Goal: Task Accomplishment & Management: Use online tool/utility

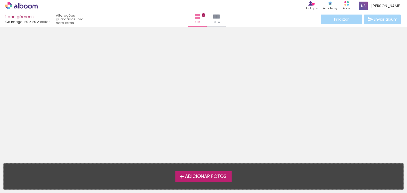
click at [204, 177] on span "Adicionar Fotos" at bounding box center [206, 177] width 42 height 5
click at [0, 0] on input "file" at bounding box center [0, 0] width 0 height 0
click at [23, 17] on div "1 ano gêmeas" at bounding box center [27, 17] width 44 height 5
click at [36, 21] on span "Go image: 20 × 20" at bounding box center [20, 21] width 31 height 5
click at [43, 23] on link "editar" at bounding box center [42, 22] width 13 height 5
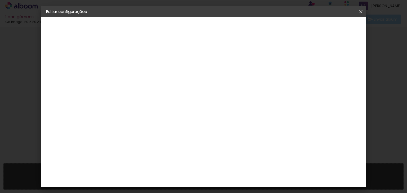
click at [0, 0] on slot "1 ano gêmeas" at bounding box center [0, 0] width 0 height 0
drag, startPoint x: 233, startPoint y: 72, endPoint x: 125, endPoint y: 66, distance: 108.8
click at [125, 62] on div "Informações Dê um título ao seu álbum. Avançar" at bounding box center [133, 39] width 46 height 45
type input "Ensaio bisas"
type paper-input "Ensaio bisas"
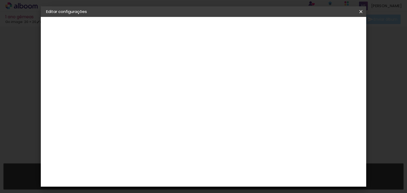
click at [0, 0] on slot "Avançar" at bounding box center [0, 0] width 0 height 0
click at [130, 148] on div "Go image" at bounding box center [135, 152] width 13 height 8
click at [0, 0] on slot "Avançar" at bounding box center [0, 0] width 0 height 0
click at [153, 88] on input "text" at bounding box center [143, 92] width 21 height 8
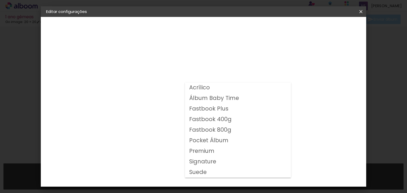
click at [0, 0] on slot "Premium" at bounding box center [0, 0] width 0 height 0
type input "Premium"
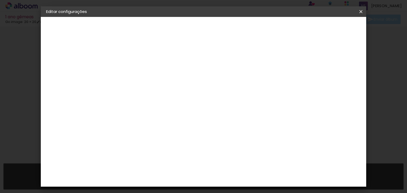
scroll to position [53, 0]
click at [169, 135] on span "20 × 20" at bounding box center [156, 143] width 25 height 17
click at [0, 0] on slot "Avançar" at bounding box center [0, 0] width 0 height 0
click at [278, 28] on span "Guardar configurações" at bounding box center [256, 28] width 43 height 4
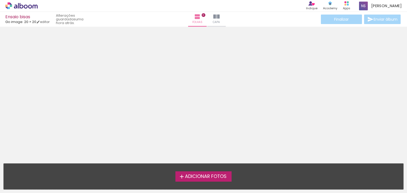
click at [206, 177] on span "Adicionar Fotos" at bounding box center [206, 177] width 42 height 5
click at [0, 0] on input "file" at bounding box center [0, 0] width 0 height 0
click at [218, 177] on span "Adicionar Fotos" at bounding box center [206, 177] width 42 height 5
click at [0, 0] on input "file" at bounding box center [0, 0] width 0 height 0
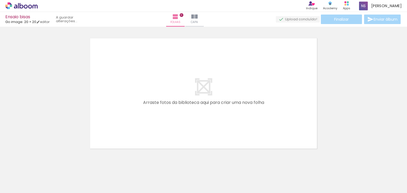
scroll to position [7, 0]
click at [25, 177] on input "Todas as fotos" at bounding box center [15, 177] width 20 height 5
drag, startPoint x: 55, startPoint y: 172, endPoint x: 66, endPoint y: 80, distance: 92.3
click at [55, 171] on div at bounding box center [53, 175] width 24 height 16
click at [43, 20] on link "editar" at bounding box center [42, 22] width 13 height 5
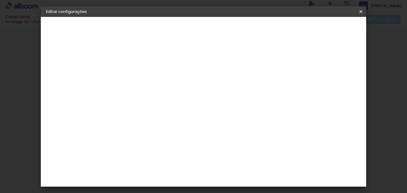
click at [361, 11] on iron-icon at bounding box center [361, 11] width 6 height 5
click at [0, 0] on slot "Voltar" at bounding box center [0, 0] width 0 height 0
click at [362, 10] on iron-icon at bounding box center [361, 11] width 6 height 5
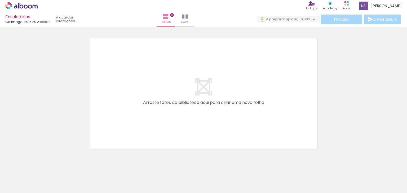
click at [51, 176] on div at bounding box center [53, 175] width 26 height 17
click at [40, 174] on div at bounding box center [32, 175] width 26 height 17
click at [181, 175] on div at bounding box center [179, 175] width 17 height 26
click at [159, 176] on div at bounding box center [150, 175] width 17 height 26
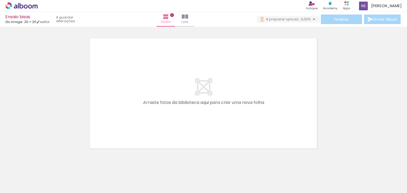
click at [123, 175] on div at bounding box center [120, 175] width 17 height 26
click at [82, 174] on div at bounding box center [91, 175] width 26 height 17
click at [124, 96] on quentale-layouter at bounding box center [203, 94] width 233 height 116
click at [42, 173] on div at bounding box center [32, 175] width 26 height 17
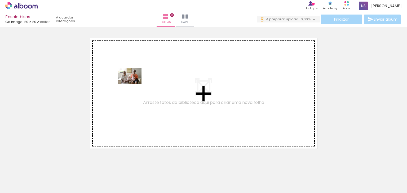
drag, startPoint x: 54, startPoint y: 175, endPoint x: 134, endPoint y: 82, distance: 122.7
click at [134, 83] on quentale-workspace at bounding box center [203, 96] width 407 height 193
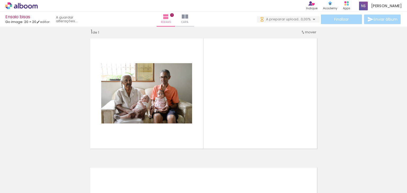
scroll to position [7, 0]
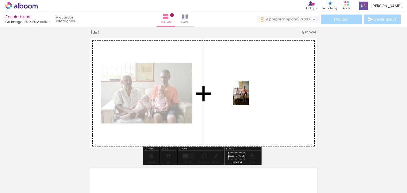
drag, startPoint x: 87, startPoint y: 176, endPoint x: 258, endPoint y: 82, distance: 195.7
click at [258, 82] on quentale-workspace at bounding box center [203, 96] width 407 height 193
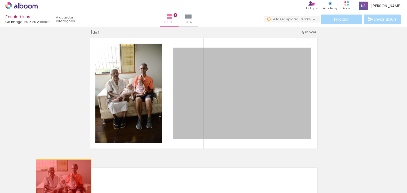
drag, startPoint x: 246, startPoint y: 97, endPoint x: 61, endPoint y: 178, distance: 202.0
click at [61, 178] on quentale-workspace at bounding box center [203, 96] width 407 height 193
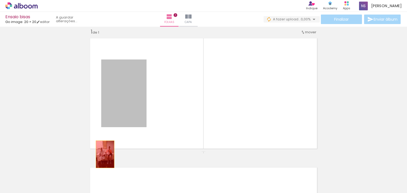
drag, startPoint x: 128, startPoint y: 98, endPoint x: 84, endPoint y: 189, distance: 101.2
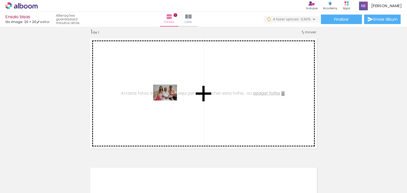
drag, startPoint x: 269, startPoint y: 179, endPoint x: 169, endPoint y: 101, distance: 126.7
click at [169, 101] on quentale-workspace at bounding box center [203, 96] width 407 height 193
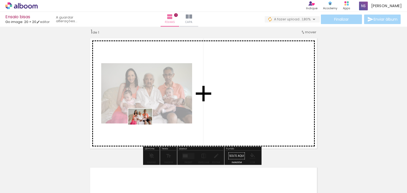
drag, startPoint x: 295, startPoint y: 177, endPoint x: 144, endPoint y: 125, distance: 160.3
click at [144, 125] on quentale-workspace at bounding box center [203, 96] width 407 height 193
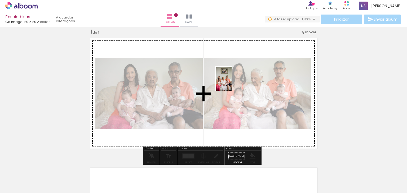
drag, startPoint x: 325, startPoint y: 178, endPoint x: 228, endPoint y: 78, distance: 140.0
click at [229, 78] on quentale-workspace at bounding box center [203, 96] width 407 height 193
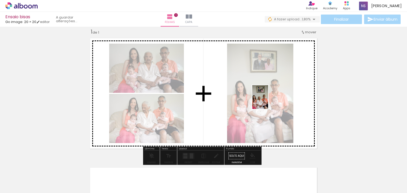
drag, startPoint x: 352, startPoint y: 178, endPoint x: 268, endPoint y: 101, distance: 114.4
click at [268, 101] on quentale-workspace at bounding box center [203, 96] width 407 height 193
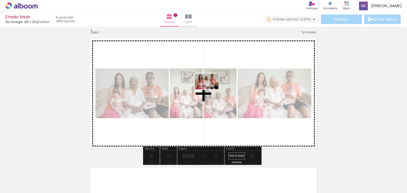
drag, startPoint x: 381, startPoint y: 179, endPoint x: 211, endPoint y: 90, distance: 192.2
click at [211, 90] on quentale-workspace at bounding box center [203, 96] width 407 height 193
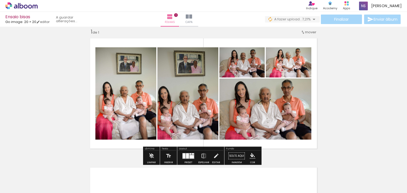
click at [314, 87] on quentale-layouter at bounding box center [203, 94] width 233 height 116
click at [174, 19] on iron-icon at bounding box center [170, 17] width 6 height 6
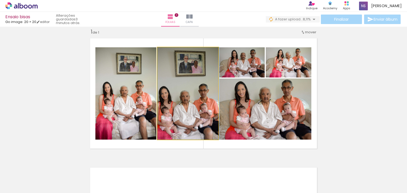
drag, startPoint x: 192, startPoint y: 67, endPoint x: 198, endPoint y: 67, distance: 6.1
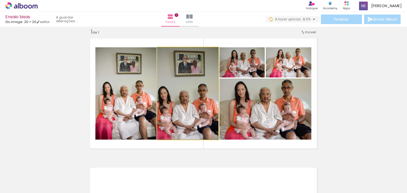
drag, startPoint x: 193, startPoint y: 67, endPoint x: 190, endPoint y: 67, distance: 3.7
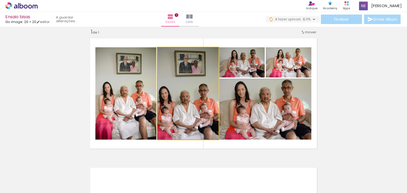
drag, startPoint x: 189, startPoint y: 76, endPoint x: 194, endPoint y: 75, distance: 5.1
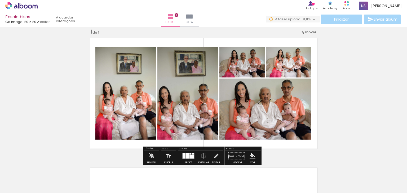
click at [280, 42] on quentale-layouter at bounding box center [203, 94] width 233 height 116
click at [340, 74] on div "Inserir folha 1 de 1" at bounding box center [203, 151] width 407 height 259
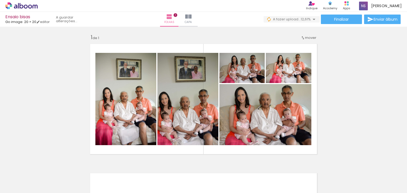
scroll to position [0, 0]
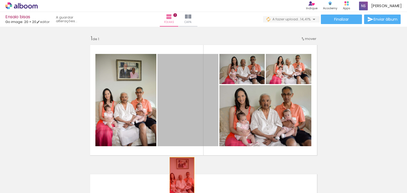
drag, startPoint x: 191, startPoint y: 88, endPoint x: 183, endPoint y: 180, distance: 92.0
click at [179, 180] on quentale-workspace at bounding box center [203, 96] width 407 height 193
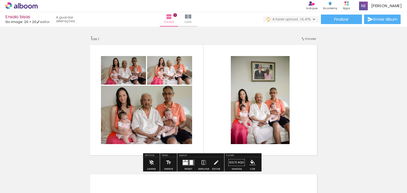
drag, startPoint x: 306, startPoint y: 83, endPoint x: 305, endPoint y: 112, distance: 28.9
click at [305, 112] on quentale-layouter at bounding box center [203, 100] width 233 height 116
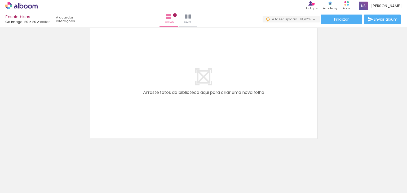
scroll to position [0, 158]
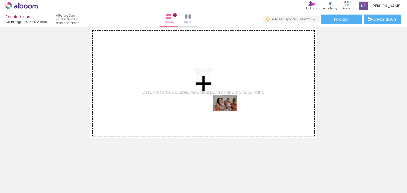
drag, startPoint x: 284, startPoint y: 182, endPoint x: 227, endPoint y: 107, distance: 94.4
click at [228, 107] on quentale-workspace at bounding box center [203, 96] width 407 height 193
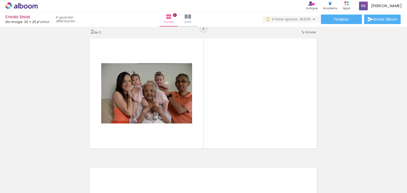
scroll to position [0, 761]
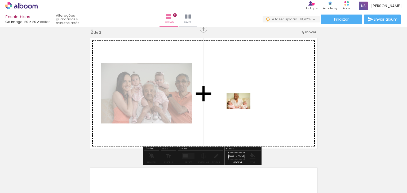
drag, startPoint x: 245, startPoint y: 179, endPoint x: 240, endPoint y: 97, distance: 82.3
click at [240, 97] on quentale-workspace at bounding box center [203, 96] width 407 height 193
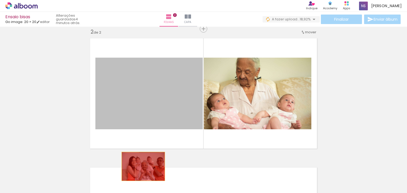
drag, startPoint x: 156, startPoint y: 88, endPoint x: 141, endPoint y: 169, distance: 82.2
click at [141, 169] on quentale-workspace at bounding box center [203, 96] width 407 height 193
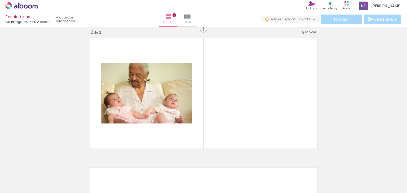
scroll to position [0, 1343]
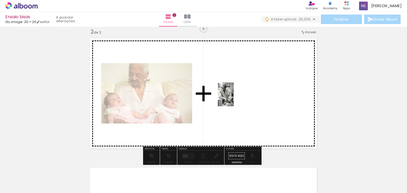
drag, startPoint x: 200, startPoint y: 179, endPoint x: 232, endPoint y: 98, distance: 87.0
click at [234, 98] on quentale-workspace at bounding box center [203, 96] width 407 height 193
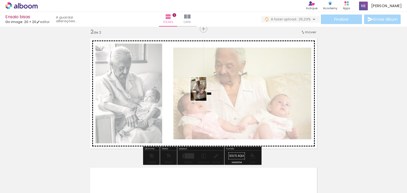
drag, startPoint x: 229, startPoint y: 180, endPoint x: 206, endPoint y: 93, distance: 90.2
click at [206, 93] on quentale-workspace at bounding box center [203, 96] width 407 height 193
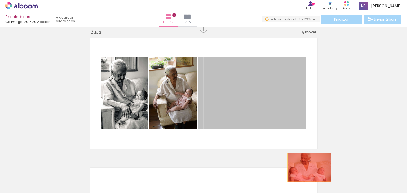
drag, startPoint x: 248, startPoint y: 89, endPoint x: 307, endPoint y: 167, distance: 98.8
click at [307, 167] on quentale-workspace at bounding box center [203, 96] width 407 height 193
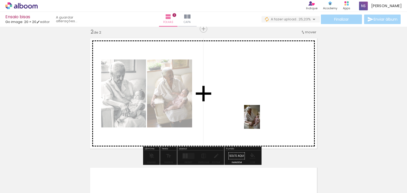
drag, startPoint x: 253, startPoint y: 181, endPoint x: 261, endPoint y: 96, distance: 84.7
click at [261, 96] on quentale-workspace at bounding box center [203, 96] width 407 height 193
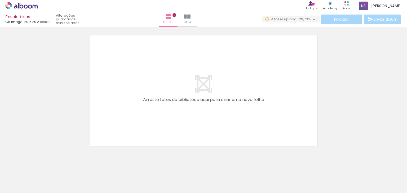
scroll to position [0, 1534]
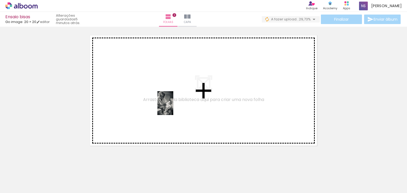
drag, startPoint x: 246, startPoint y: 178, endPoint x: 145, endPoint y: 96, distance: 130.5
click at [146, 96] on quentale-workspace at bounding box center [203, 96] width 407 height 193
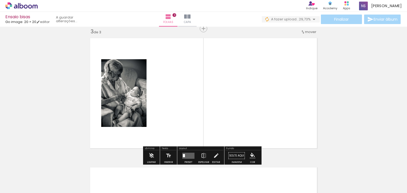
scroll to position [266, 0]
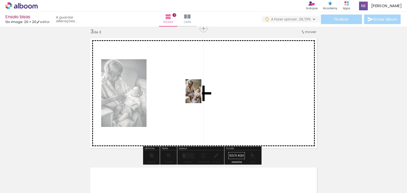
drag, startPoint x: 277, startPoint y: 175, endPoint x: 201, endPoint y: 95, distance: 109.9
click at [201, 95] on quentale-workspace at bounding box center [203, 96] width 407 height 193
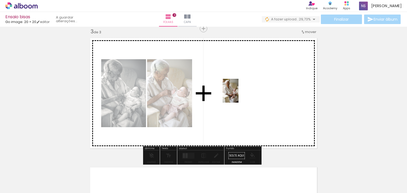
drag, startPoint x: 301, startPoint y: 176, endPoint x: 237, endPoint y: 94, distance: 104.2
click at [237, 94] on quentale-workspace at bounding box center [203, 96] width 407 height 193
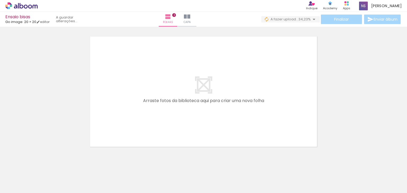
scroll to position [399, 0]
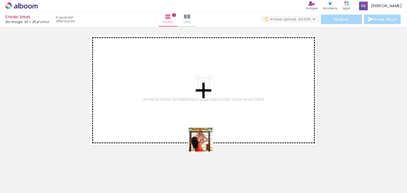
drag, startPoint x: 226, startPoint y: 174, endPoint x: 228, endPoint y: 163, distance: 11.3
click at [183, 125] on quentale-workspace at bounding box center [203, 96] width 407 height 193
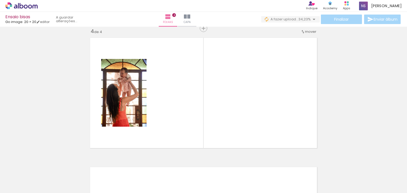
scroll to position [395, 0]
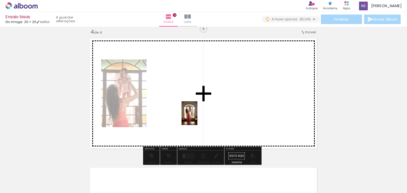
drag, startPoint x: 252, startPoint y: 182, endPoint x: 180, endPoint y: 104, distance: 106.5
click at [180, 104] on quentale-workspace at bounding box center [203, 96] width 407 height 193
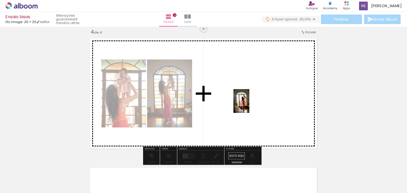
drag, startPoint x: 285, startPoint y: 178, endPoint x: 246, endPoint y: 101, distance: 85.9
click at [246, 101] on quentale-workspace at bounding box center [203, 96] width 407 height 193
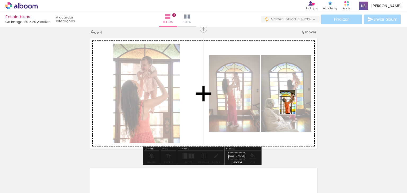
drag, startPoint x: 312, startPoint y: 177, endPoint x: 289, endPoint y: 94, distance: 86.7
click at [289, 94] on quentale-workspace at bounding box center [203, 96] width 407 height 193
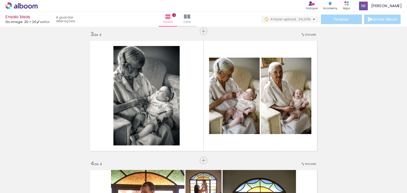
scroll to position [263, 0]
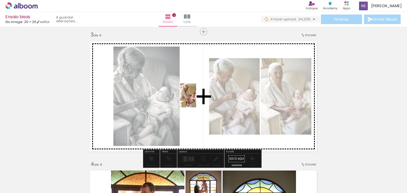
drag, startPoint x: 151, startPoint y: 182, endPoint x: 196, endPoint y: 100, distance: 93.7
click at [196, 100] on quentale-workspace at bounding box center [203, 96] width 407 height 193
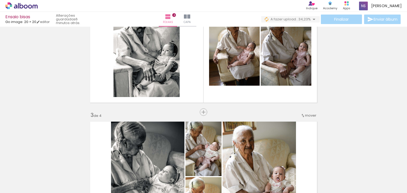
scroll to position [157, 0]
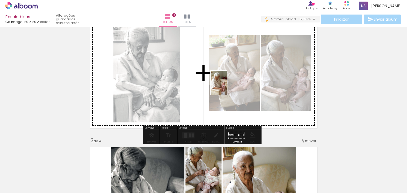
drag, startPoint x: 207, startPoint y: 179, endPoint x: 227, endPoint y: 87, distance: 94.7
click at [227, 87] on quentale-workspace at bounding box center [203, 96] width 407 height 193
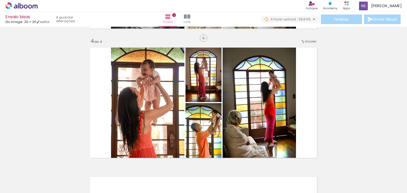
scroll to position [395, 0]
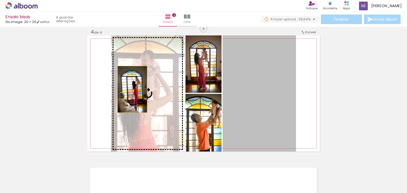
drag, startPoint x: 268, startPoint y: 103, endPoint x: 130, endPoint y: 89, distance: 138.2
click at [0, 0] on slot at bounding box center [0, 0] width 0 height 0
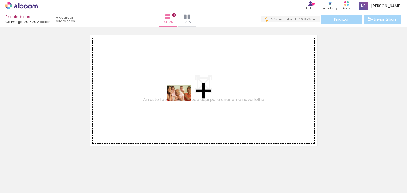
drag, startPoint x: 65, startPoint y: 180, endPoint x: 183, endPoint y: 101, distance: 141.9
click at [183, 101] on quentale-workspace at bounding box center [203, 96] width 407 height 193
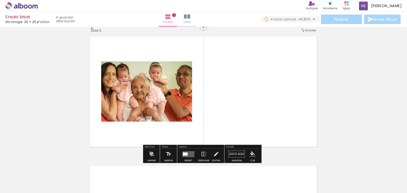
scroll to position [525, 0]
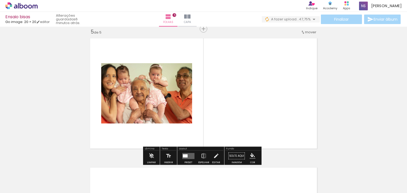
click at [184, 156] on div at bounding box center [185, 156] width 5 height 3
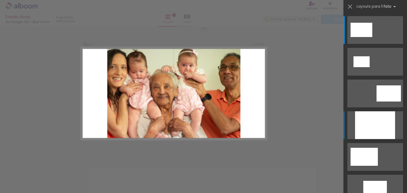
click at [372, 118] on div at bounding box center [375, 126] width 40 height 28
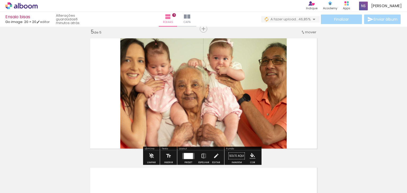
click at [187, 155] on div at bounding box center [188, 156] width 9 height 6
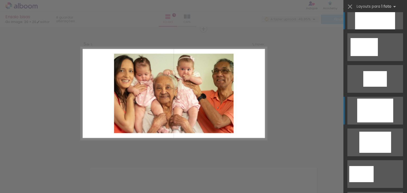
scroll to position [122, 0]
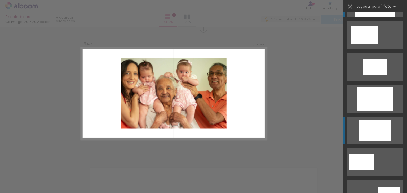
click at [375, 131] on div at bounding box center [375, 130] width 32 height 21
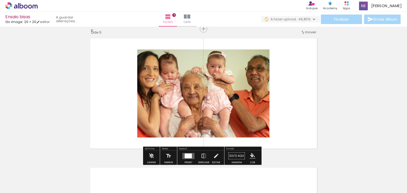
click at [204, 88] on quentale-photo at bounding box center [203, 94] width 132 height 88
click at [190, 156] on div at bounding box center [188, 156] width 7 height 5
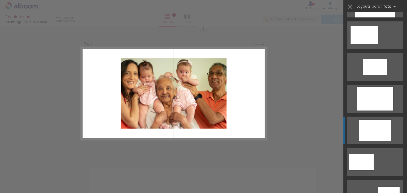
scroll to position [223, 0]
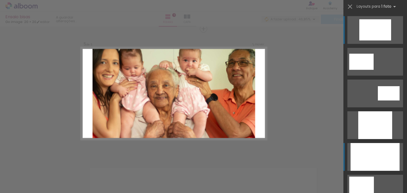
click at [380, 158] on div at bounding box center [375, 157] width 49 height 28
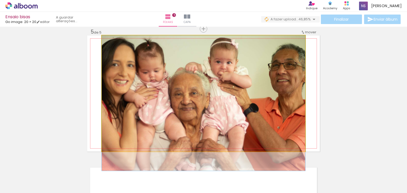
drag, startPoint x: 192, startPoint y: 92, endPoint x: 197, endPoint y: 106, distance: 14.4
drag, startPoint x: 269, startPoint y: 80, endPoint x: 261, endPoint y: 81, distance: 8.3
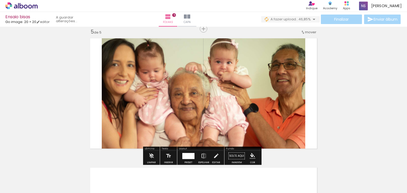
click at [262, 71] on quentale-photo at bounding box center [204, 94] width 204 height 116
click at [186, 157] on div at bounding box center [188, 156] width 12 height 6
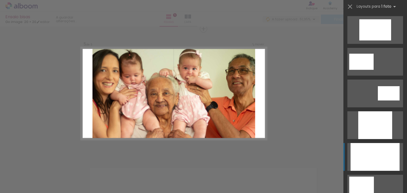
scroll to position [350, 0]
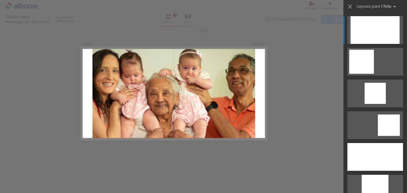
click at [367, 31] on div at bounding box center [375, 30] width 49 height 28
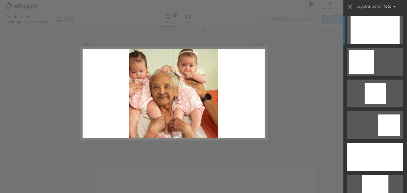
click at [370, 190] on div at bounding box center [375, 189] width 27 height 28
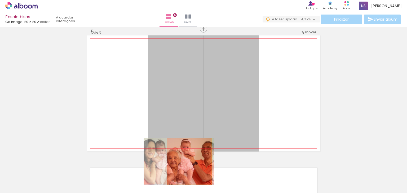
drag, startPoint x: 216, startPoint y: 80, endPoint x: 184, endPoint y: 170, distance: 95.6
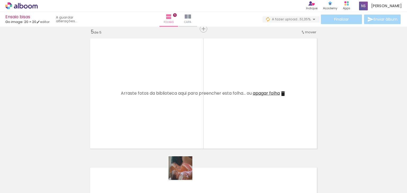
click at [184, 173] on div at bounding box center [184, 175] width 26 height 17
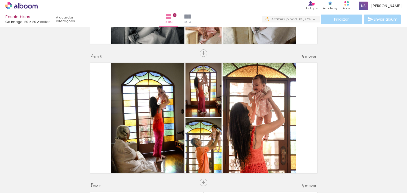
scroll to position [345, 0]
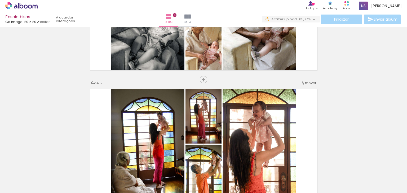
click at [307, 83] on span "mover" at bounding box center [310, 83] width 11 height 5
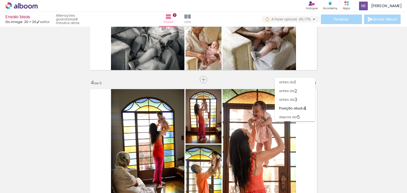
click at [350, 90] on div "Inserir folha 1 de 5 Inserir folha 2 de 5 Inserir folha 3 de 5 Inserir folha 4 …" at bounding box center [203, 73] width 407 height 778
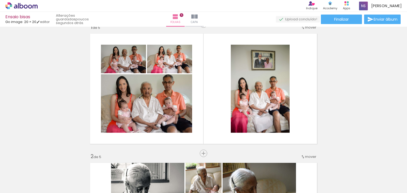
scroll to position [0, 0]
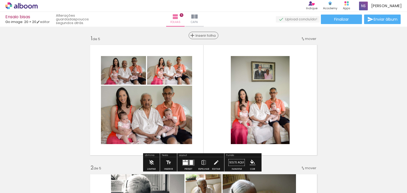
click at [200, 35] on span "Inserir folha" at bounding box center [206, 35] width 21 height 3
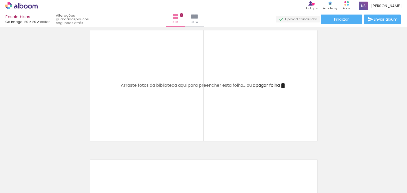
scroll to position [0, 292]
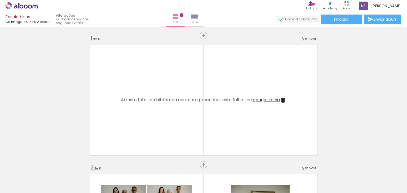
click at [173, 105] on quentale-workspace at bounding box center [203, 96] width 407 height 193
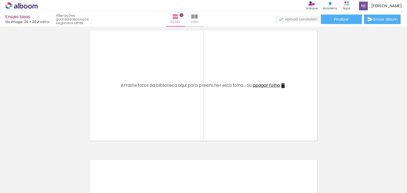
scroll to position [0, 292]
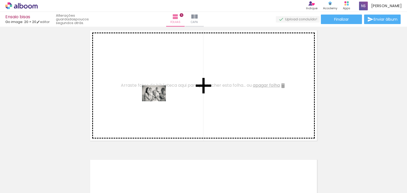
drag, startPoint x: 119, startPoint y: 179, endPoint x: 158, endPoint y: 102, distance: 86.9
click at [158, 102] on quentale-workspace at bounding box center [203, 96] width 407 height 193
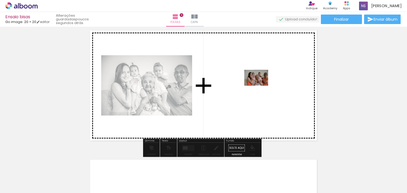
drag, startPoint x: 148, startPoint y: 177, endPoint x: 260, endPoint y: 86, distance: 144.7
click at [260, 86] on quentale-workspace at bounding box center [203, 96] width 407 height 193
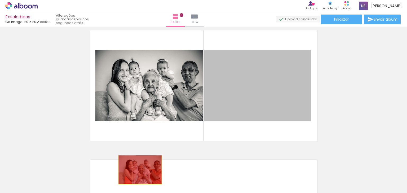
drag, startPoint x: 263, startPoint y: 82, endPoint x: 181, endPoint y: 179, distance: 127.1
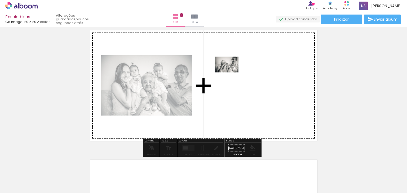
drag, startPoint x: 183, startPoint y: 182, endPoint x: 231, endPoint y: 72, distance: 120.2
click at [231, 72] on quentale-workspace at bounding box center [203, 96] width 407 height 193
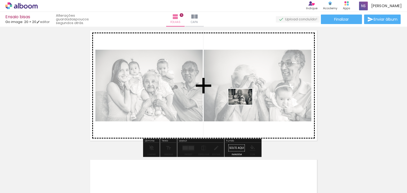
drag, startPoint x: 211, startPoint y: 182, endPoint x: 244, endPoint y: 104, distance: 83.9
click at [244, 105] on quentale-workspace at bounding box center [203, 96] width 407 height 193
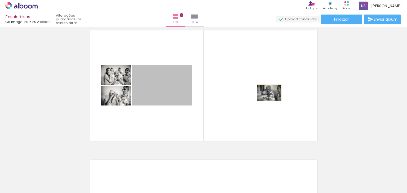
drag, startPoint x: 157, startPoint y: 95, endPoint x: 267, endPoint y: 93, distance: 110.5
click at [267, 93] on quentale-layouter at bounding box center [203, 86] width 233 height 116
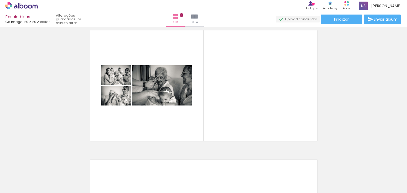
scroll to position [0, 798]
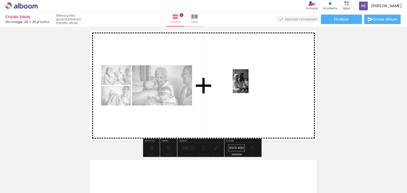
drag, startPoint x: 179, startPoint y: 179, endPoint x: 249, endPoint y: 85, distance: 116.8
click at [249, 85] on quentale-workspace at bounding box center [203, 96] width 407 height 193
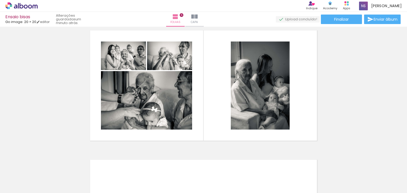
scroll to position [0, 0]
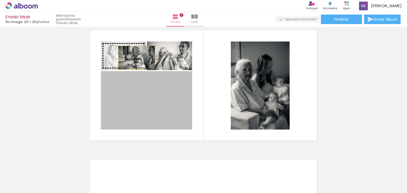
drag, startPoint x: 148, startPoint y: 107, endPoint x: 135, endPoint y: 58, distance: 51.7
click at [0, 0] on slot at bounding box center [0, 0] width 0 height 0
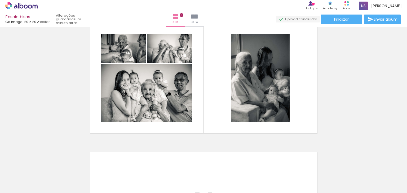
scroll to position [662, 0]
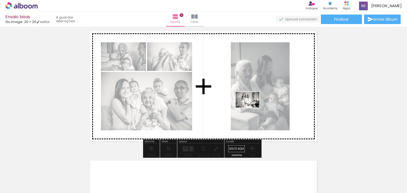
drag, startPoint x: 232, startPoint y: 180, endPoint x: 252, endPoint y: 108, distance: 75.1
click at [252, 108] on quentale-workspace at bounding box center [203, 96] width 407 height 193
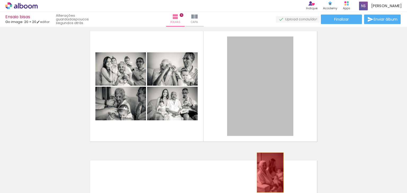
drag, startPoint x: 260, startPoint y: 105, endPoint x: 268, endPoint y: 173, distance: 68.4
click at [268, 173] on quentale-workspace at bounding box center [203, 96] width 407 height 193
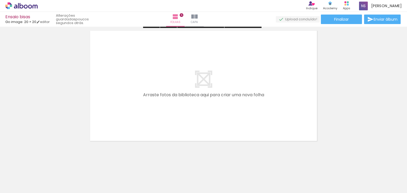
scroll to position [794, 0]
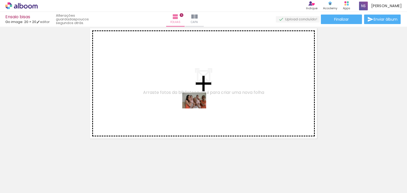
drag, startPoint x: 167, startPoint y: 180, endPoint x: 200, endPoint y: 102, distance: 84.4
click at [200, 102] on quentale-workspace at bounding box center [203, 96] width 407 height 193
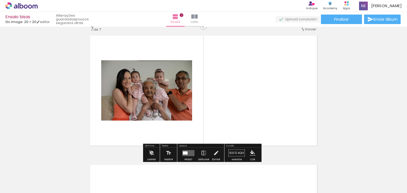
scroll to position [784, 0]
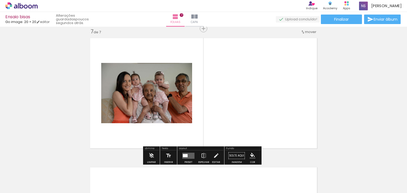
click at [183, 155] on div at bounding box center [185, 155] width 5 height 3
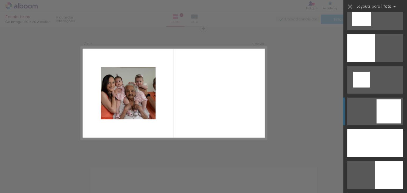
scroll to position [663, 0]
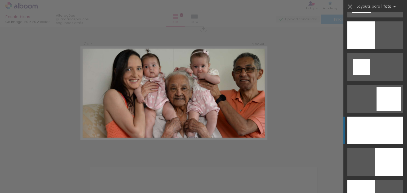
click at [373, 136] on div at bounding box center [375, 131] width 56 height 28
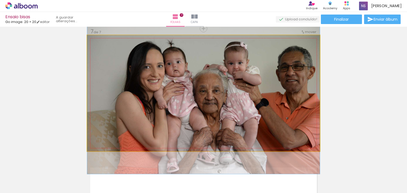
drag, startPoint x: 236, startPoint y: 73, endPoint x: 229, endPoint y: 76, distance: 7.7
drag, startPoint x: 183, startPoint y: 80, endPoint x: 169, endPoint y: 80, distance: 14.3
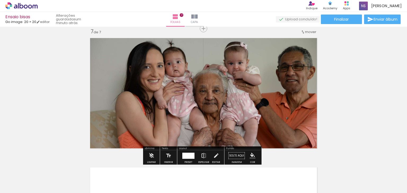
click at [204, 156] on iron-icon at bounding box center [204, 156] width 6 height 11
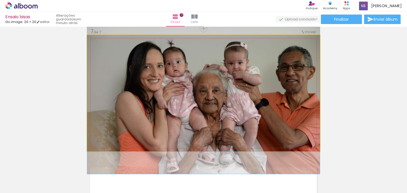
click at [126, 102] on quentale-photo at bounding box center [203, 93] width 233 height 116
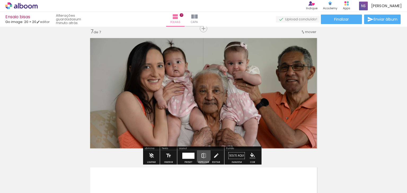
click at [202, 155] on iron-icon at bounding box center [204, 156] width 6 height 11
click at [214, 156] on iron-icon at bounding box center [216, 156] width 6 height 11
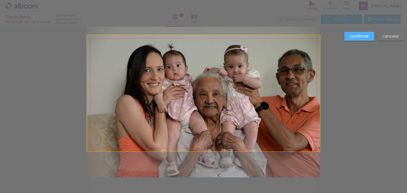
drag, startPoint x: 229, startPoint y: 105, endPoint x: 240, endPoint y: 109, distance: 11.9
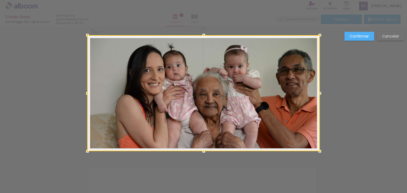
drag, startPoint x: 85, startPoint y: 93, endPoint x: 78, endPoint y: 88, distance: 8.6
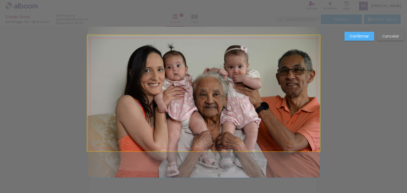
drag, startPoint x: 272, startPoint y: 116, endPoint x: 226, endPoint y: 116, distance: 46.6
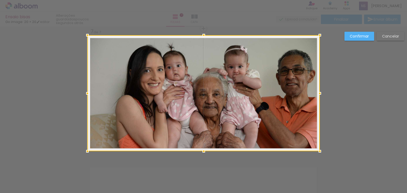
click at [0, 0] on slot "Cancelar" at bounding box center [0, 0] width 0 height 0
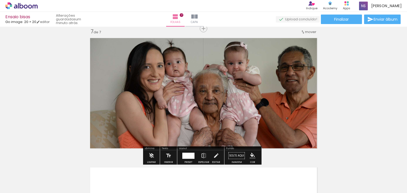
click at [192, 157] on div at bounding box center [188, 156] width 12 height 6
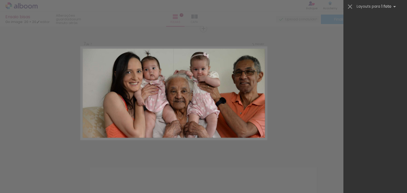
scroll to position [763, 0]
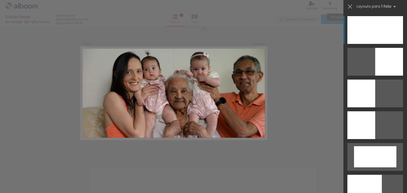
click at [349, 4] on iron-icon at bounding box center [349, 6] width 7 height 7
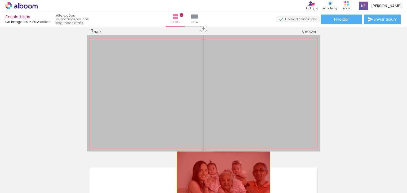
drag, startPoint x: 220, startPoint y: 78, endPoint x: 222, endPoint y: 175, distance: 97.0
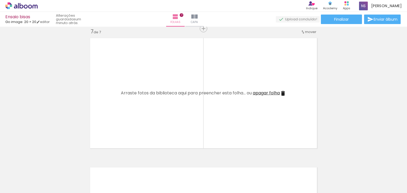
scroll to position [0, 1466]
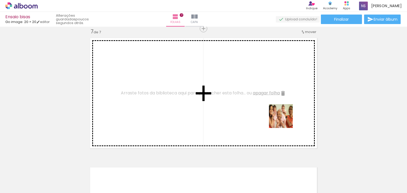
drag, startPoint x: 289, startPoint y: 177, endPoint x: 248, endPoint y: 140, distance: 55.0
click at [282, 113] on quentale-workspace at bounding box center [203, 96] width 407 height 193
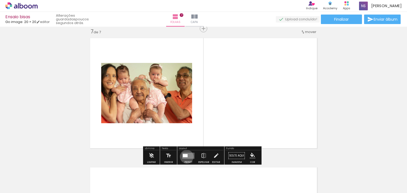
click at [186, 157] on div at bounding box center [185, 155] width 5 height 3
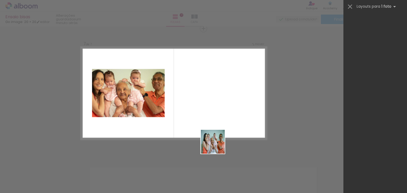
scroll to position [0, 0]
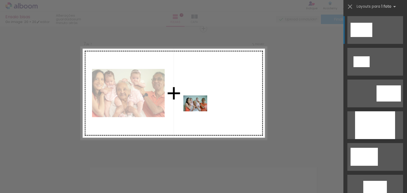
drag, startPoint x: 211, startPoint y: 180, endPoint x: 199, endPoint y: 112, distance: 69.1
click at [199, 112] on quentale-workspace at bounding box center [203, 96] width 407 height 193
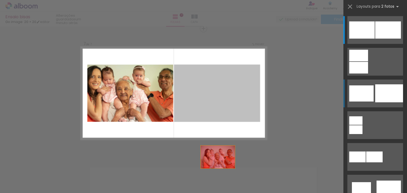
drag, startPoint x: 225, startPoint y: 90, endPoint x: 181, endPoint y: 178, distance: 98.4
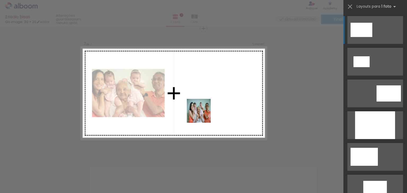
drag, startPoint x: 178, startPoint y: 178, endPoint x: 210, endPoint y: 96, distance: 87.7
click at [210, 96] on quentale-workspace at bounding box center [203, 96] width 407 height 193
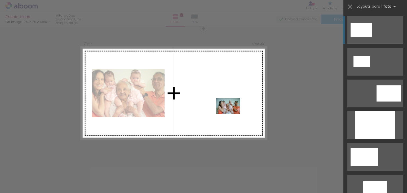
drag, startPoint x: 209, startPoint y: 182, endPoint x: 236, endPoint y: 100, distance: 86.2
click at [236, 100] on quentale-workspace at bounding box center [203, 96] width 407 height 193
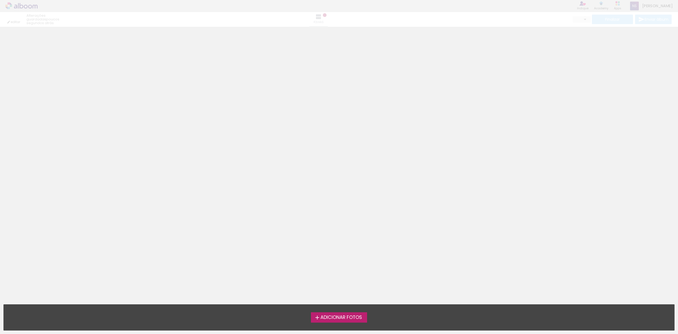
type input "0"
